Goal: Transaction & Acquisition: Purchase product/service

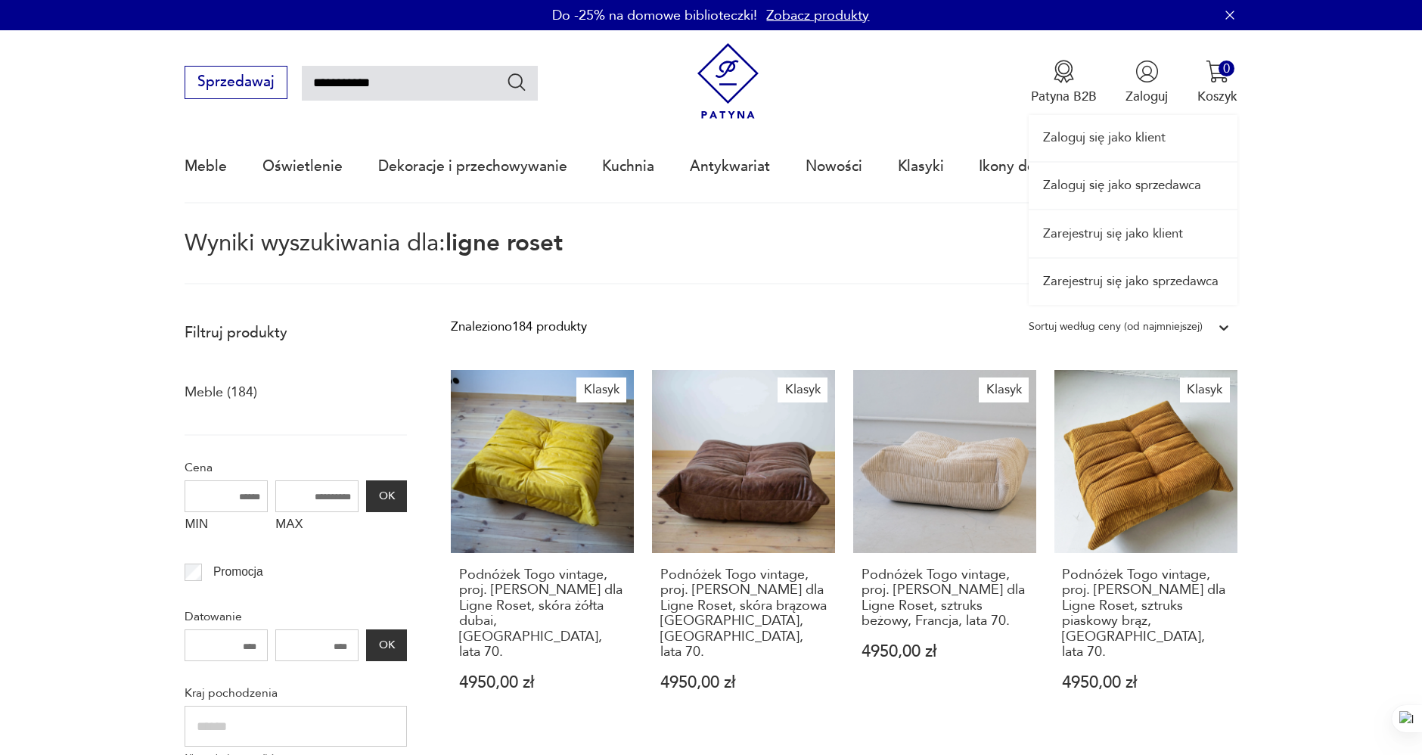
click at [1176, 184] on link "Zaloguj się jako sprzedawca" at bounding box center [1133, 186] width 209 height 46
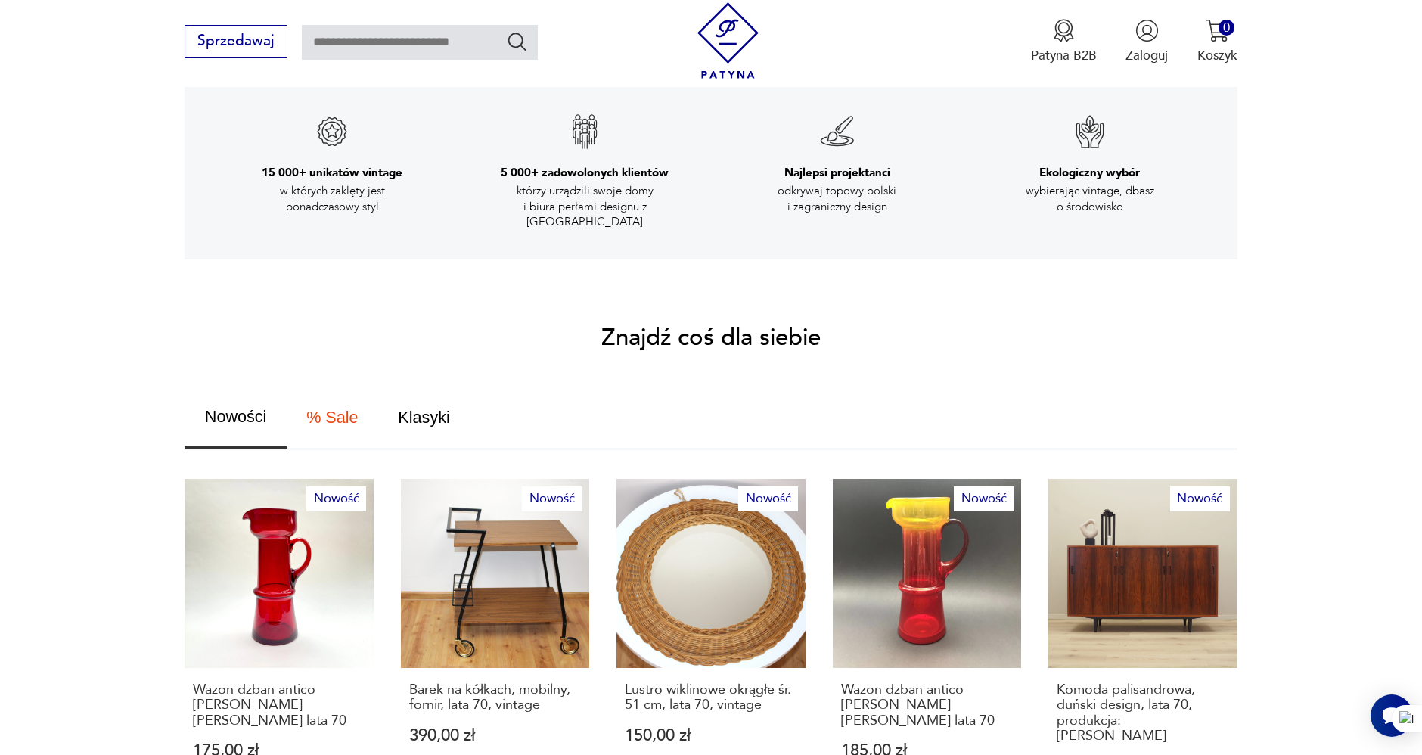
drag, startPoint x: 67, startPoint y: 492, endPoint x: 65, endPoint y: 511, distance: 18.2
click at [68, 492] on section "Znajdź coś dla siebie Nowości % Sale Klasyki Nowość Wazon dzban antico [PERSON_…" at bounding box center [711, 593] width 1422 height 532
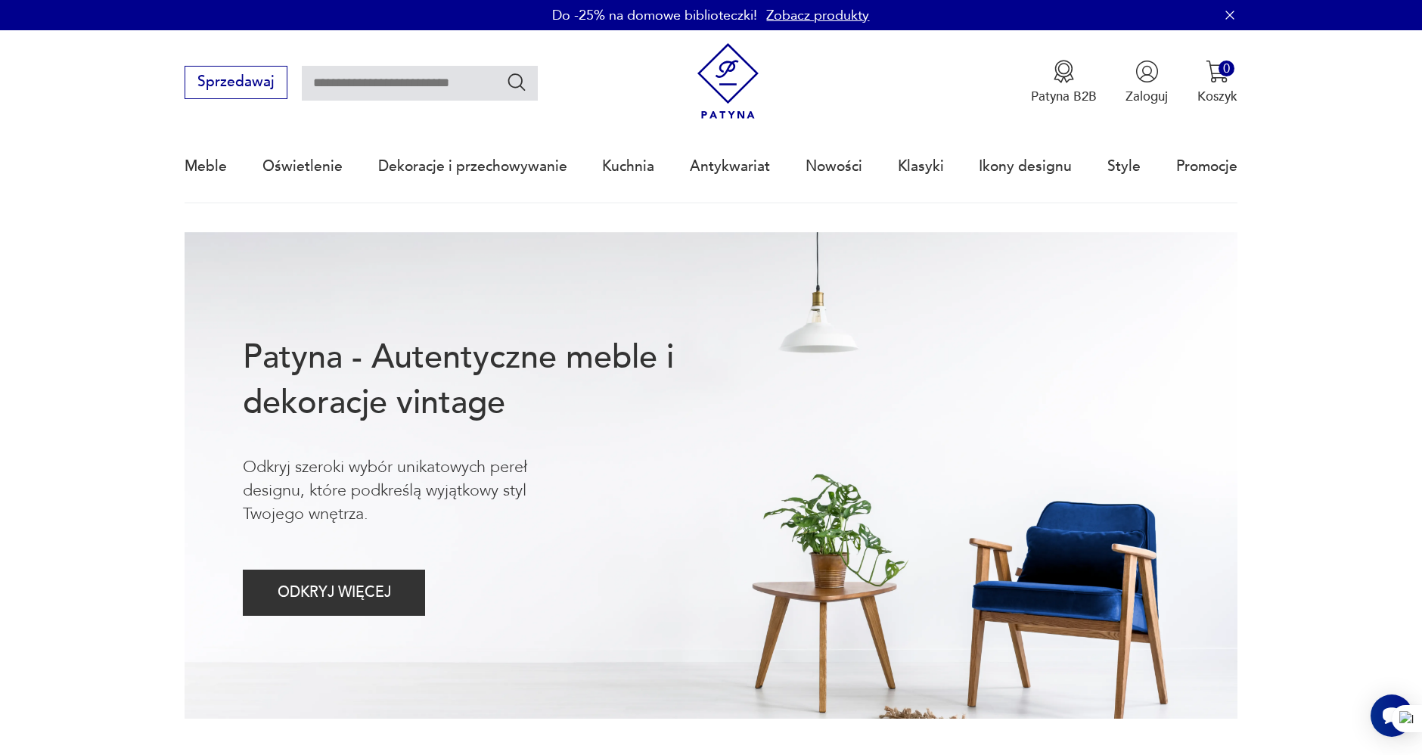
click at [440, 71] on input "text" at bounding box center [420, 83] width 236 height 35
type input "*******"
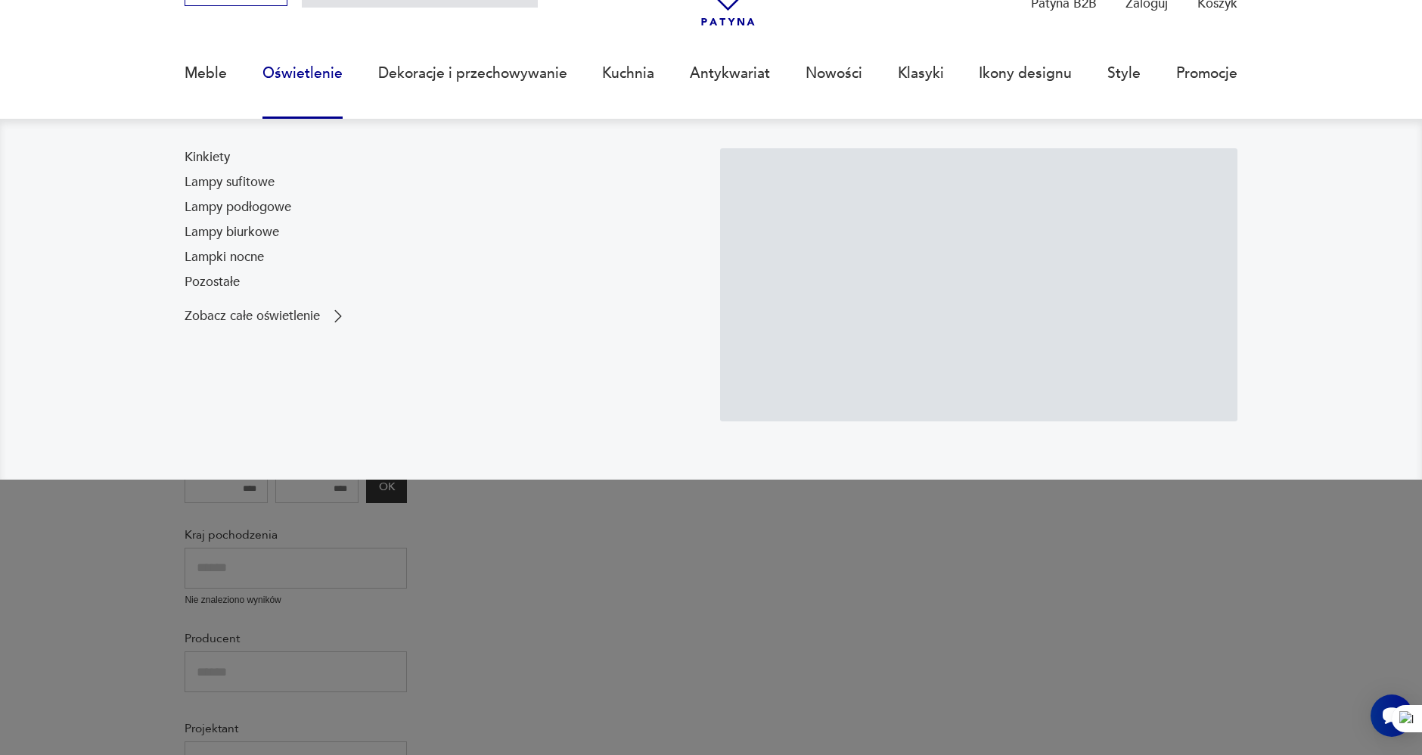
scroll to position [95, 0]
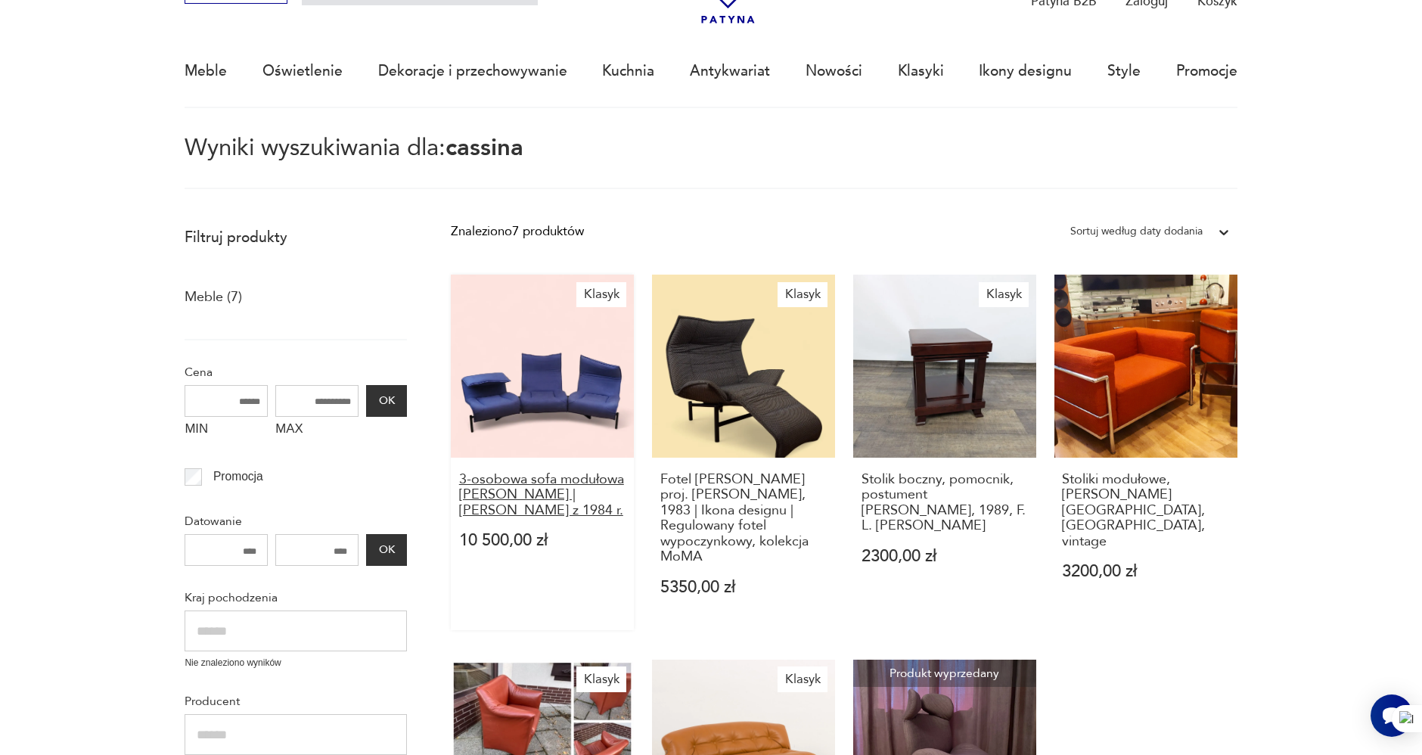
click at [517, 501] on h3 "3-osobowa sofa modułowa [PERSON_NAME] | [PERSON_NAME] z 1984 r." at bounding box center [542, 495] width 166 height 46
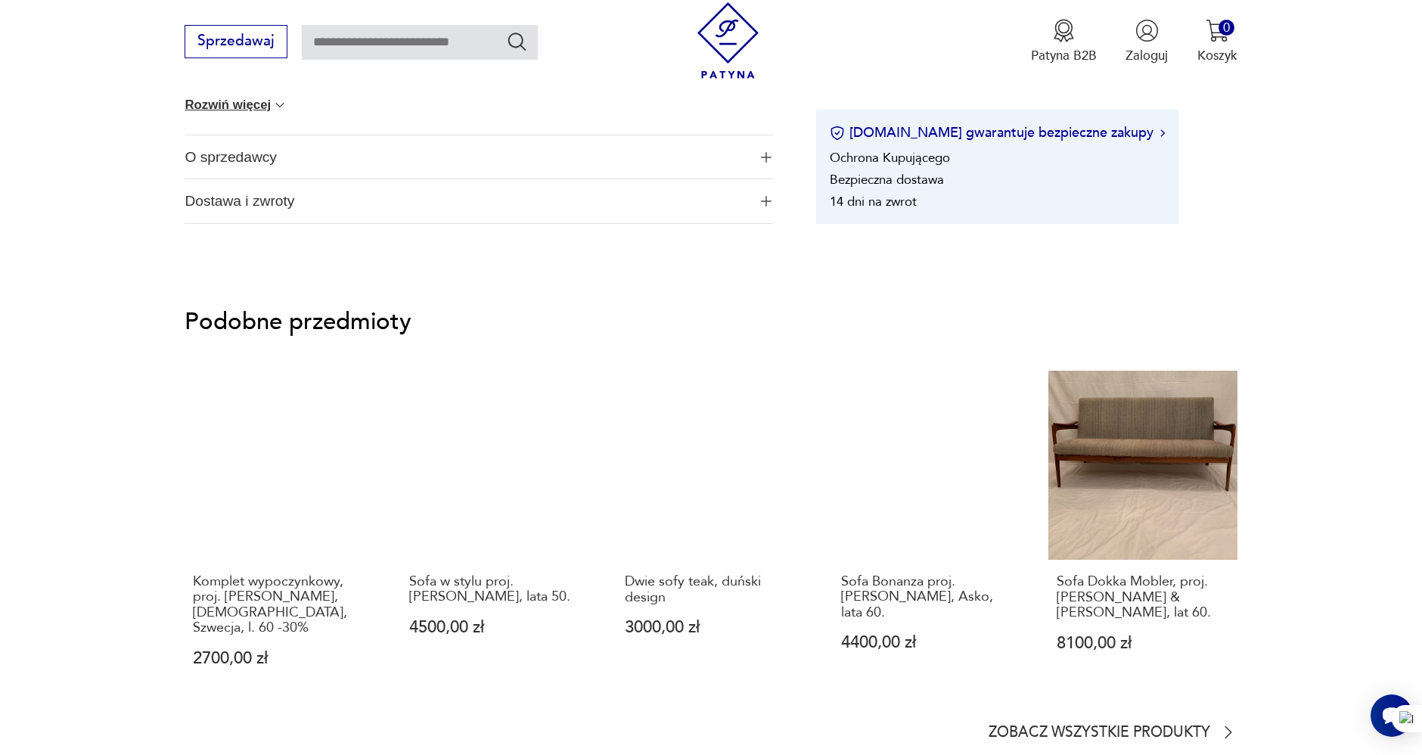
scroll to position [1176, 0]
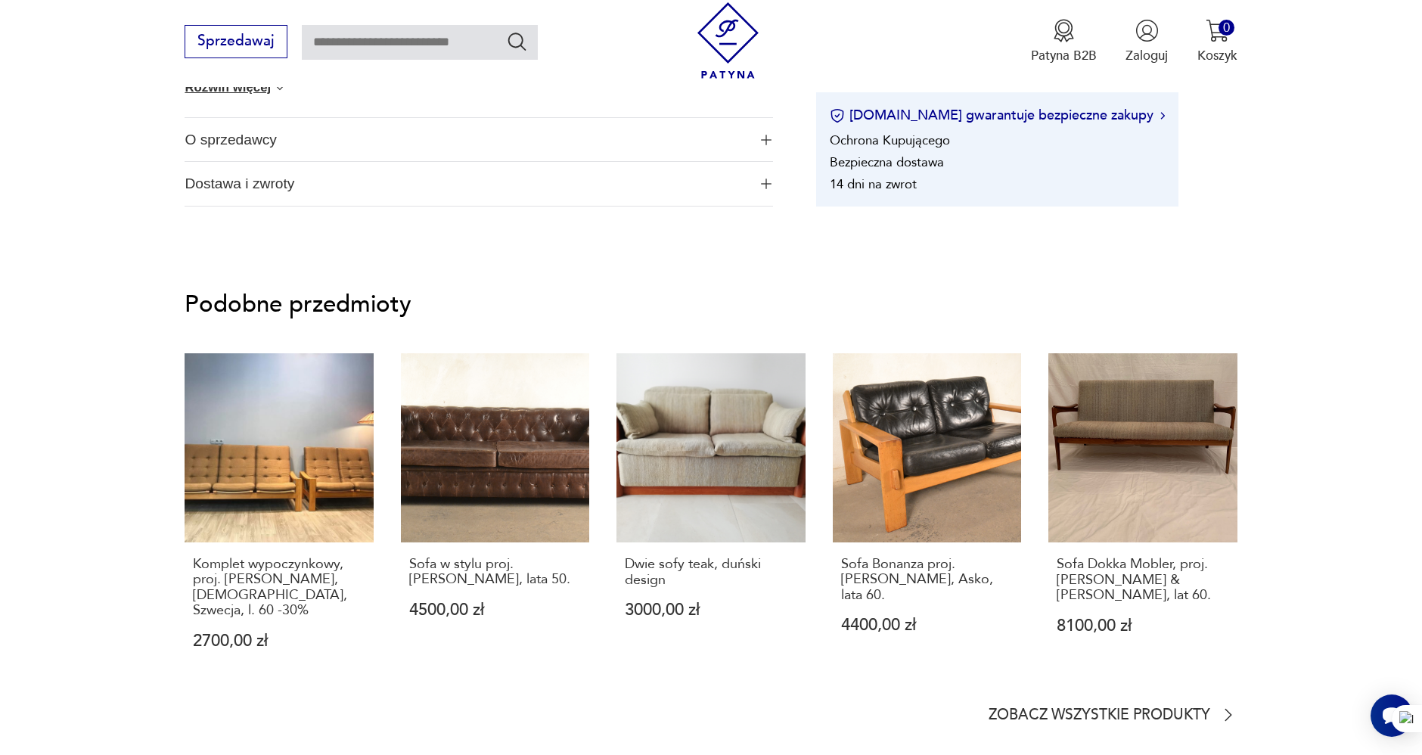
click at [261, 135] on span "O sprzedawcy" at bounding box center [466, 140] width 563 height 44
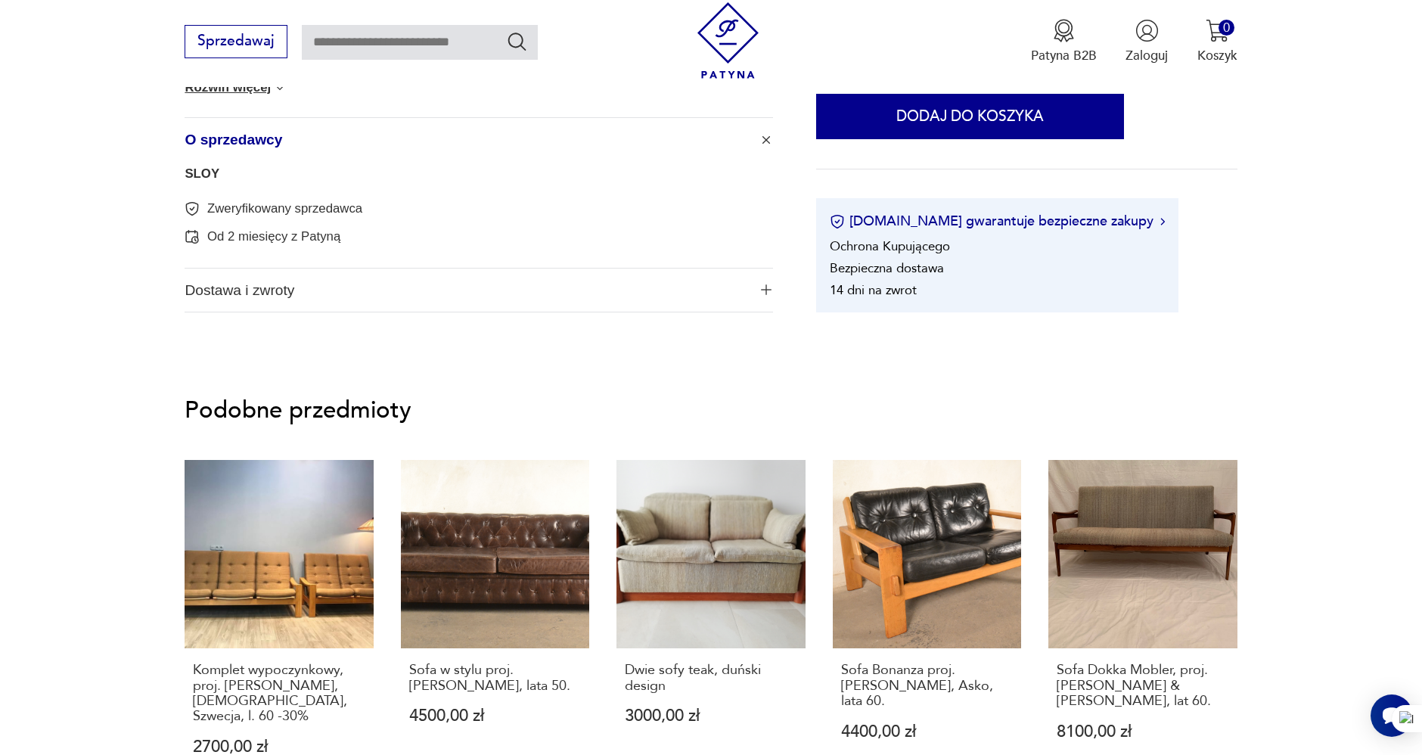
click at [205, 174] on link "SLOY" at bounding box center [202, 173] width 35 height 14
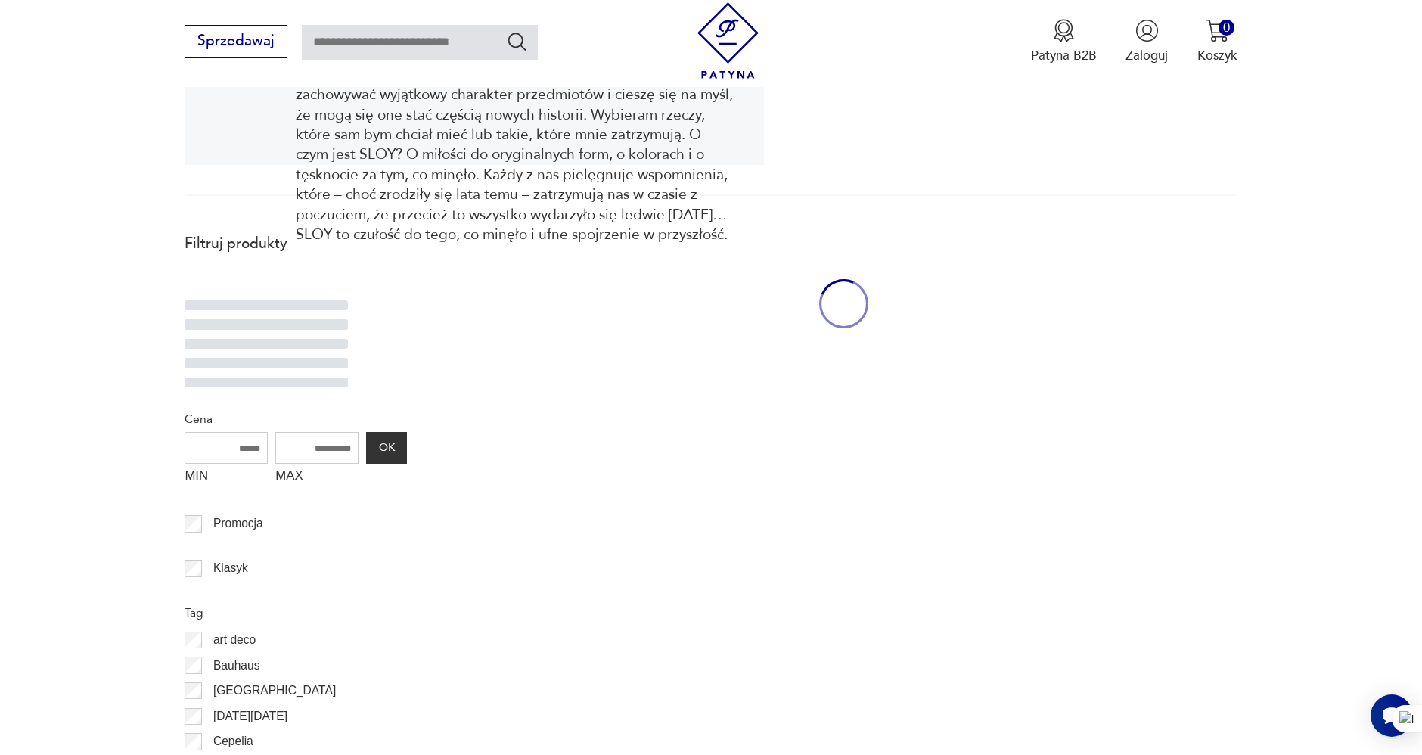
scroll to position [404, 0]
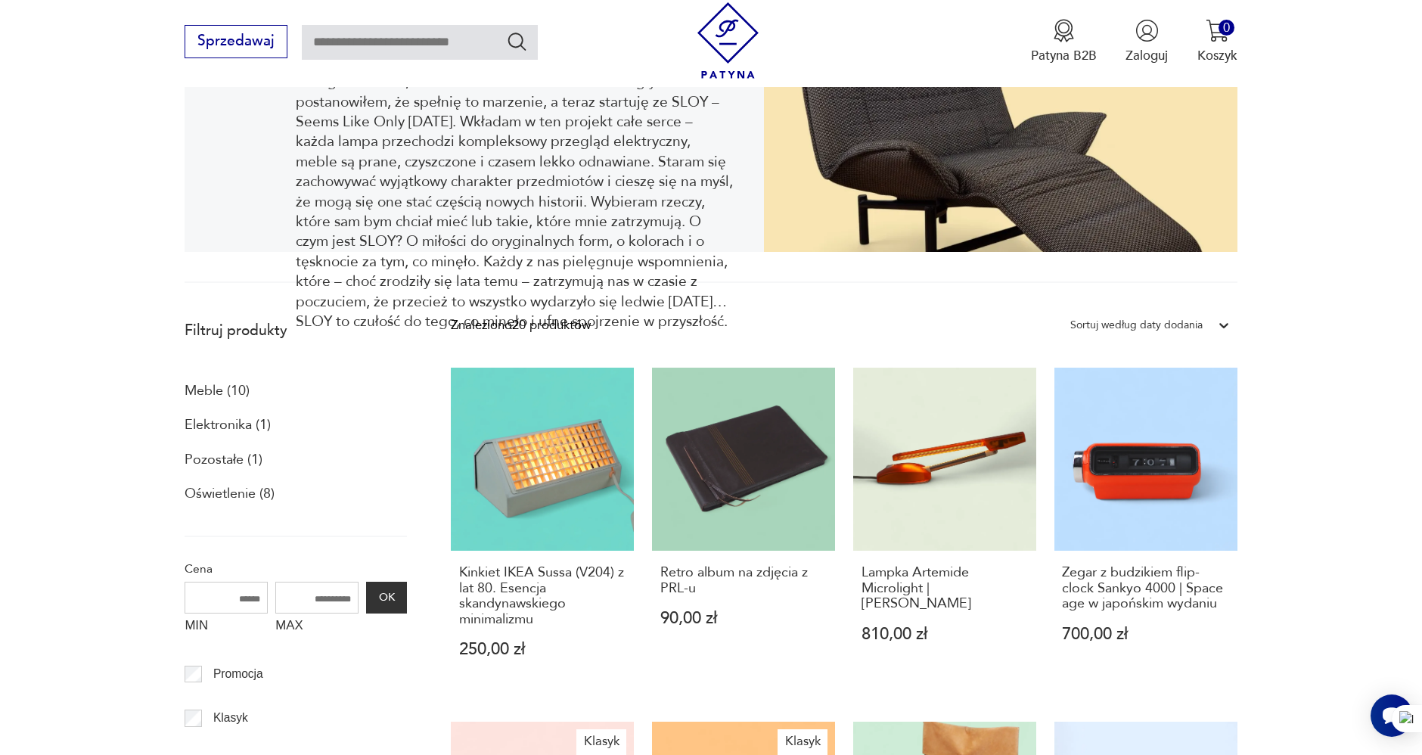
drag, startPoint x: 1404, startPoint y: 308, endPoint x: 1409, endPoint y: 290, distance: 18.2
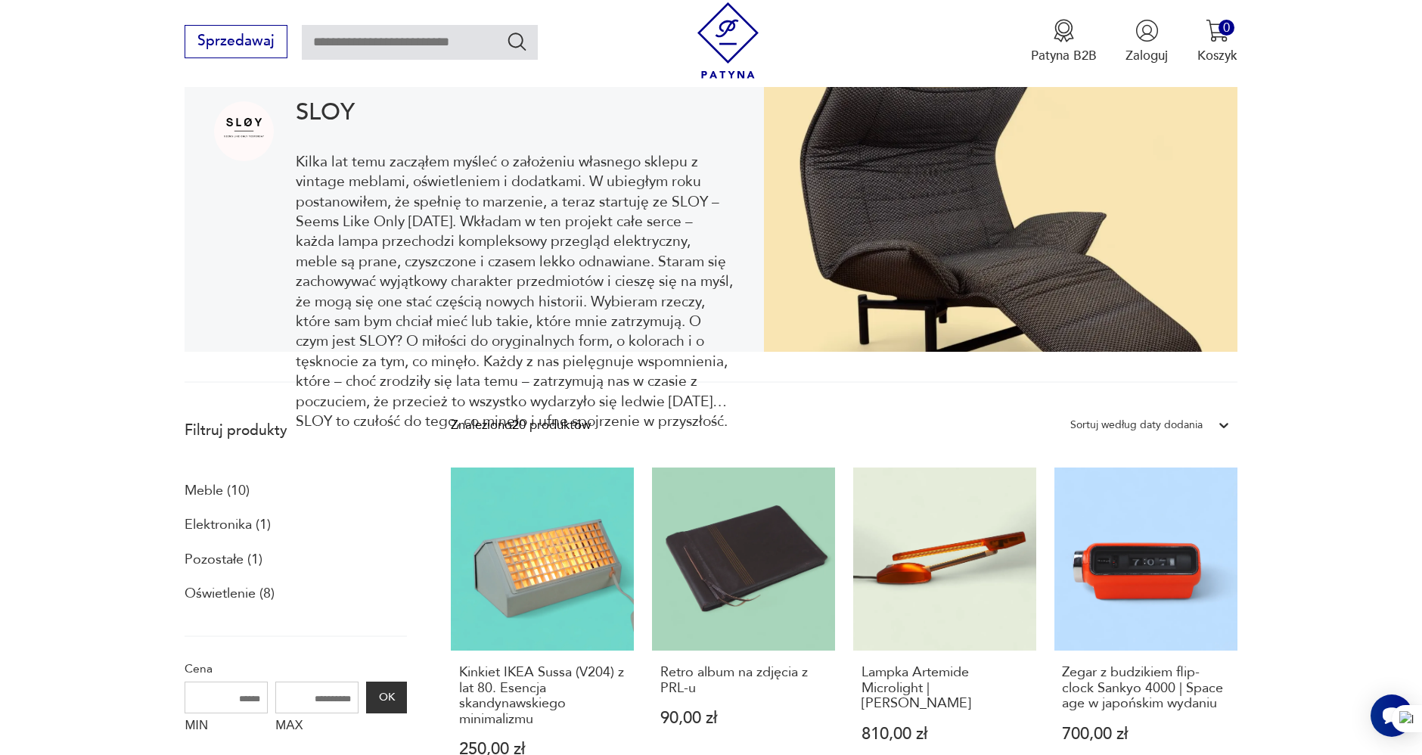
scroll to position [216, 0]
